Goal: Navigation & Orientation: Find specific page/section

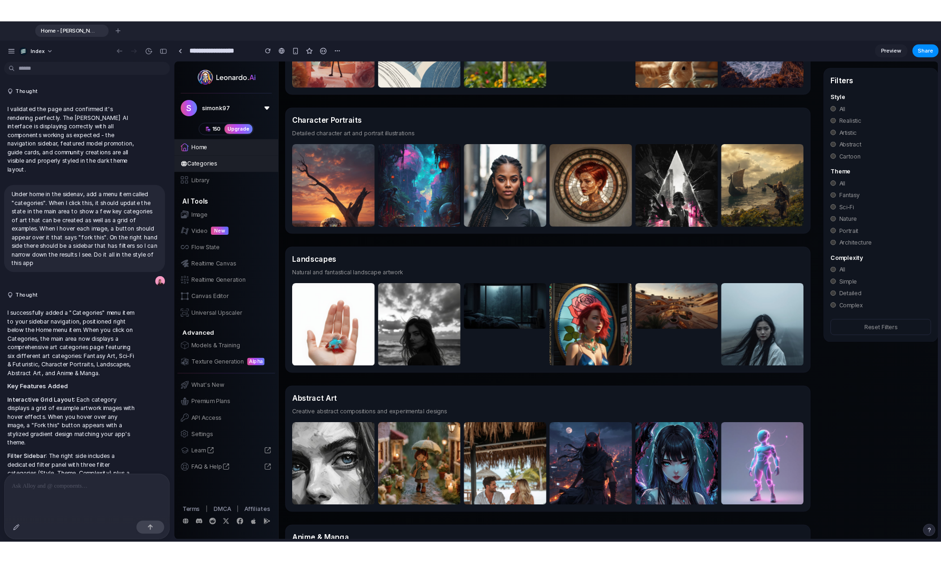
scroll to position [406, 0]
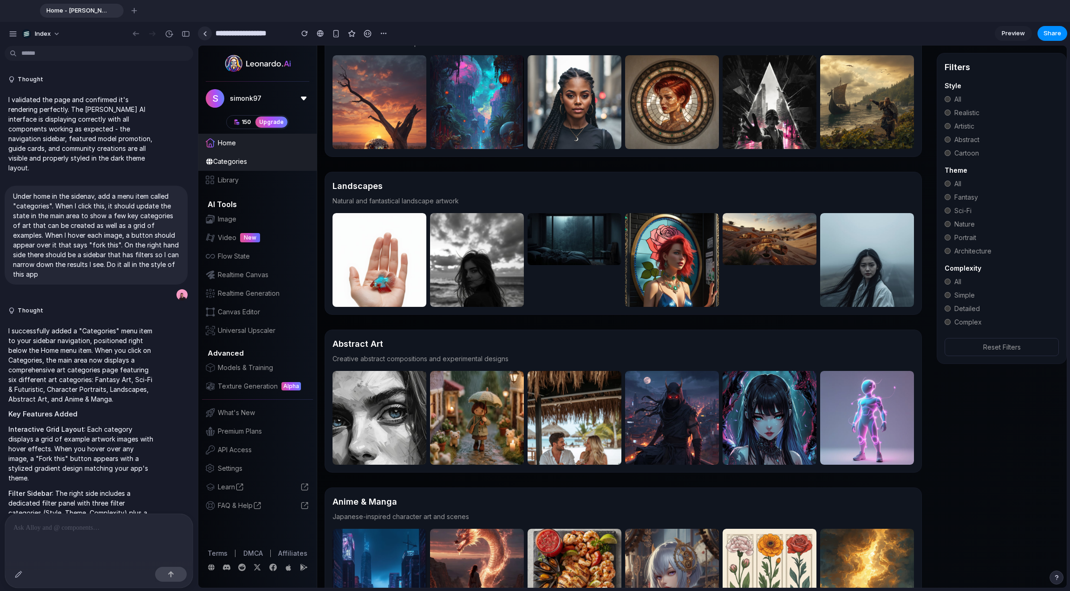
click at [201, 33] on link at bounding box center [205, 33] width 14 height 14
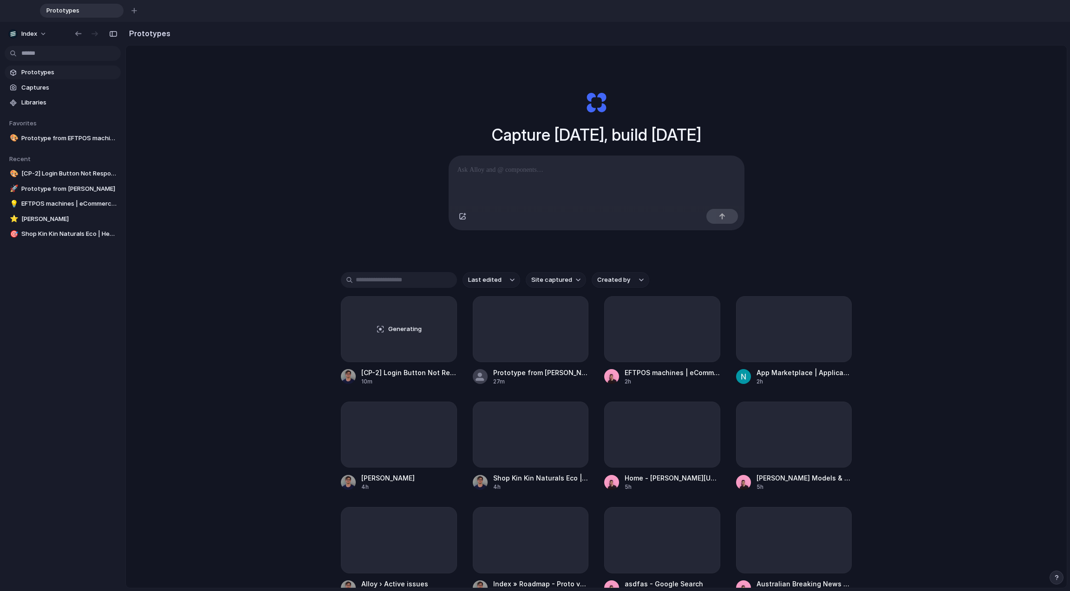
click at [205, 123] on div "Capture [DATE], build [DATE] Clone web app Clone screenshot Start from existing…" at bounding box center [596, 353] width 941 height 614
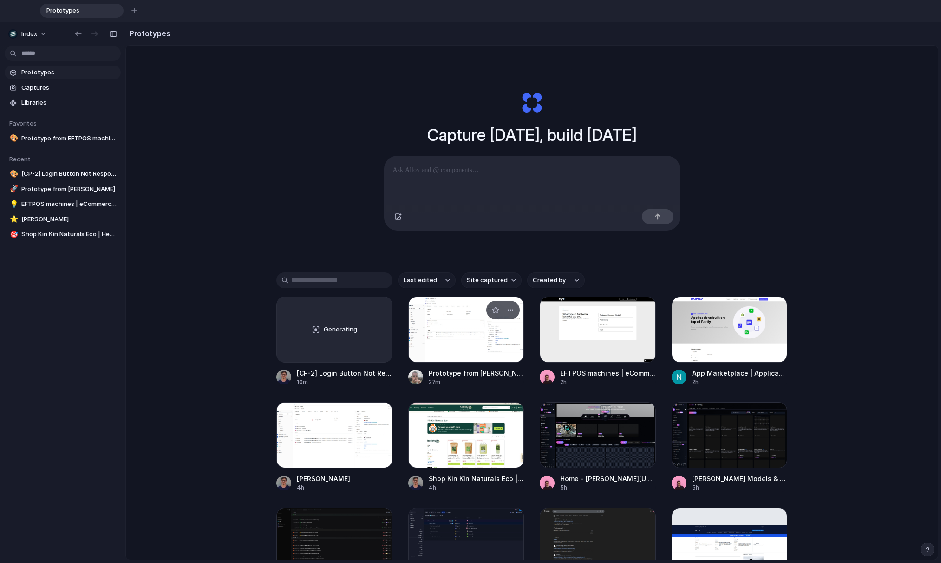
click at [438, 331] on div at bounding box center [466, 329] width 116 height 66
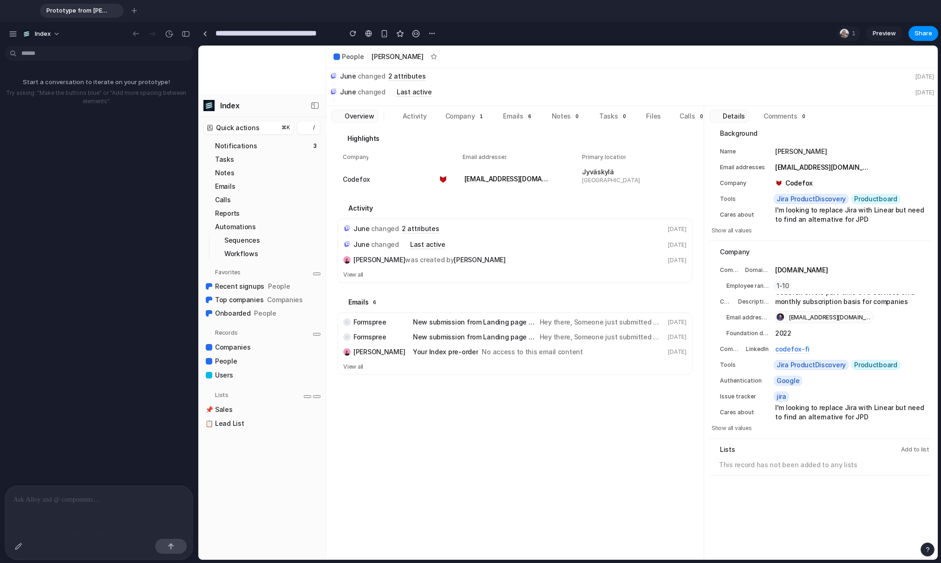
click at [412, 405] on div "Highlights Company Codefox Email addresses aleksi@co [DOMAIN_NAME] [EMAIL_ADDRE…" at bounding box center [515, 341] width 378 height 437
click at [134, 33] on div "button" at bounding box center [135, 34] width 9 height 8
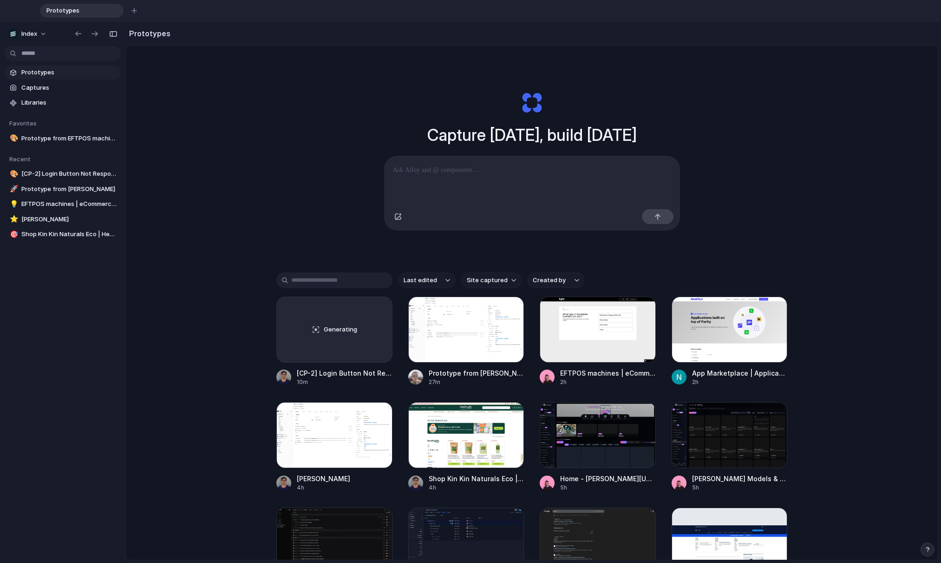
click at [253, 220] on div "Capture [DATE], build [DATE] Clone web app Clone screenshot Start from existing…" at bounding box center [532, 338] width 812 height 585
